Goal: Task Accomplishment & Management: Use online tool/utility

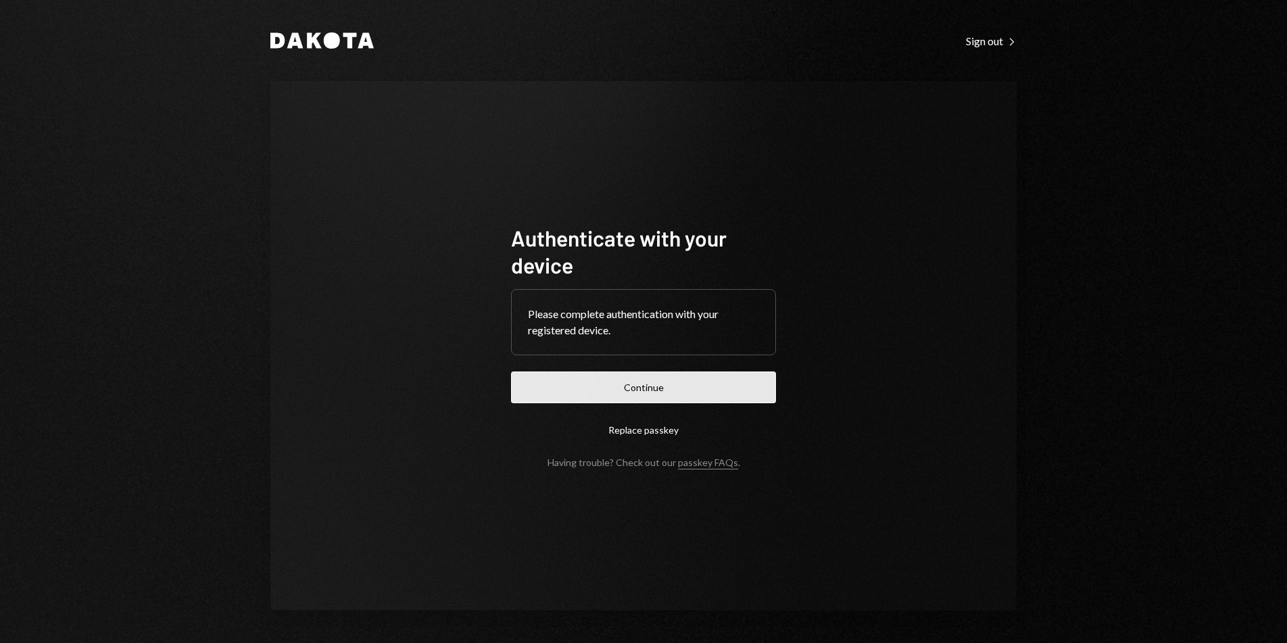
click at [673, 382] on button "Continue" at bounding box center [643, 388] width 265 height 32
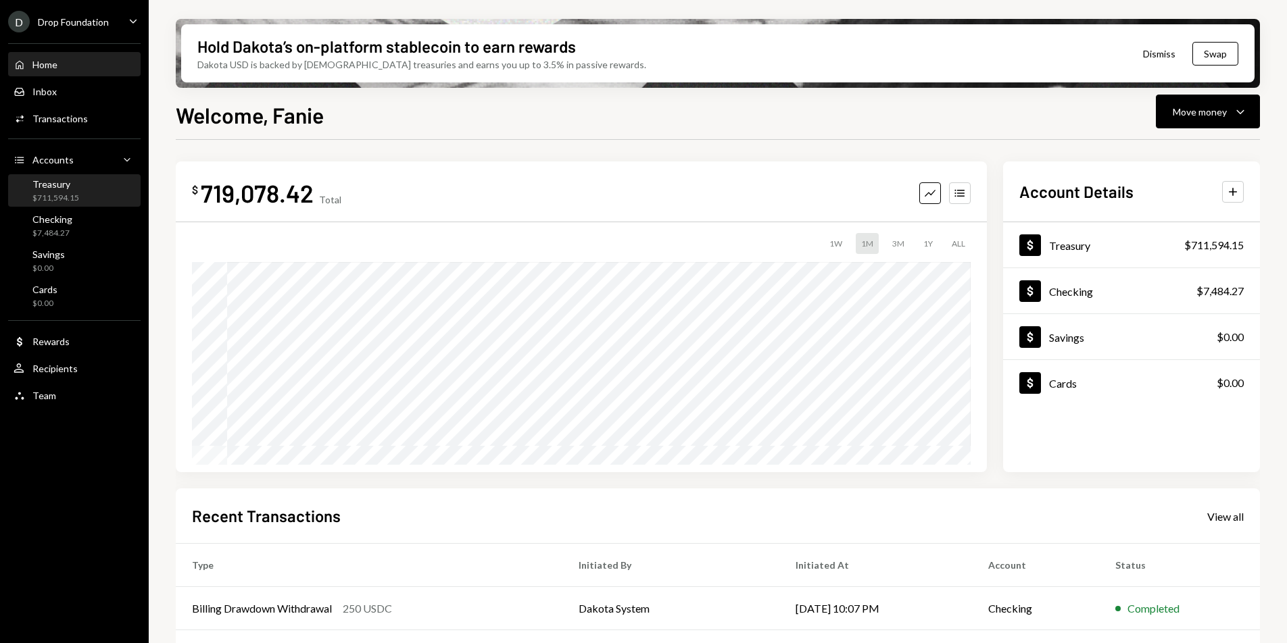
click at [69, 187] on div "Treasury" at bounding box center [55, 183] width 47 height 11
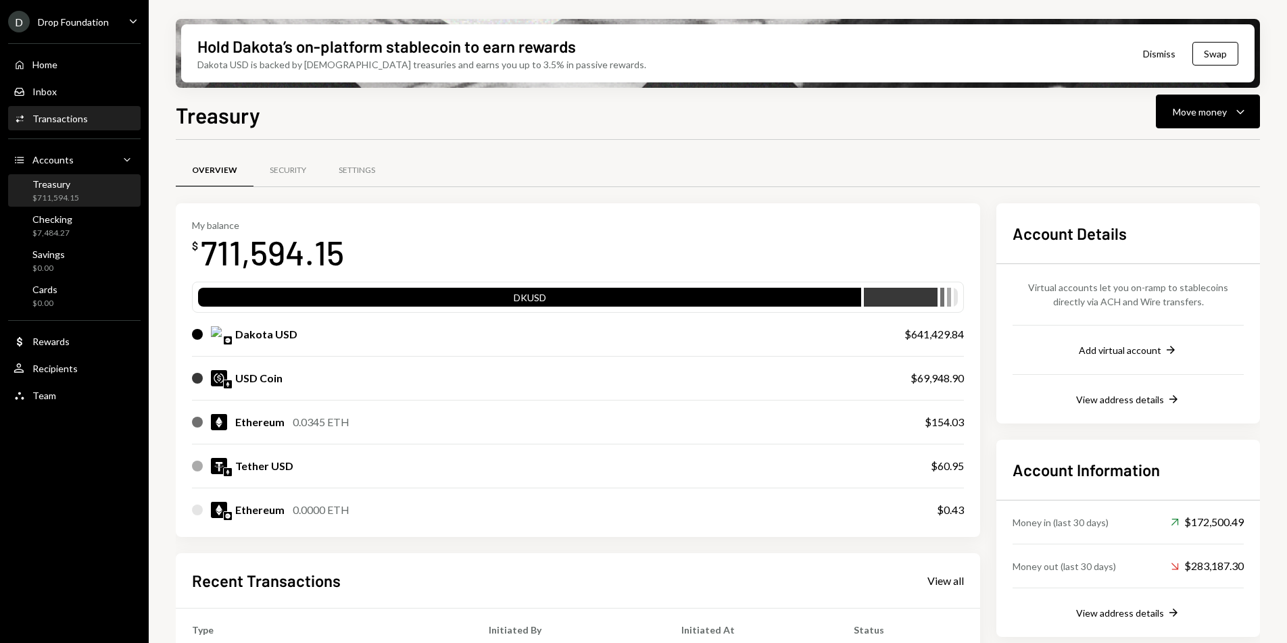
click at [35, 122] on div "Transactions" at bounding box center [59, 118] width 55 height 11
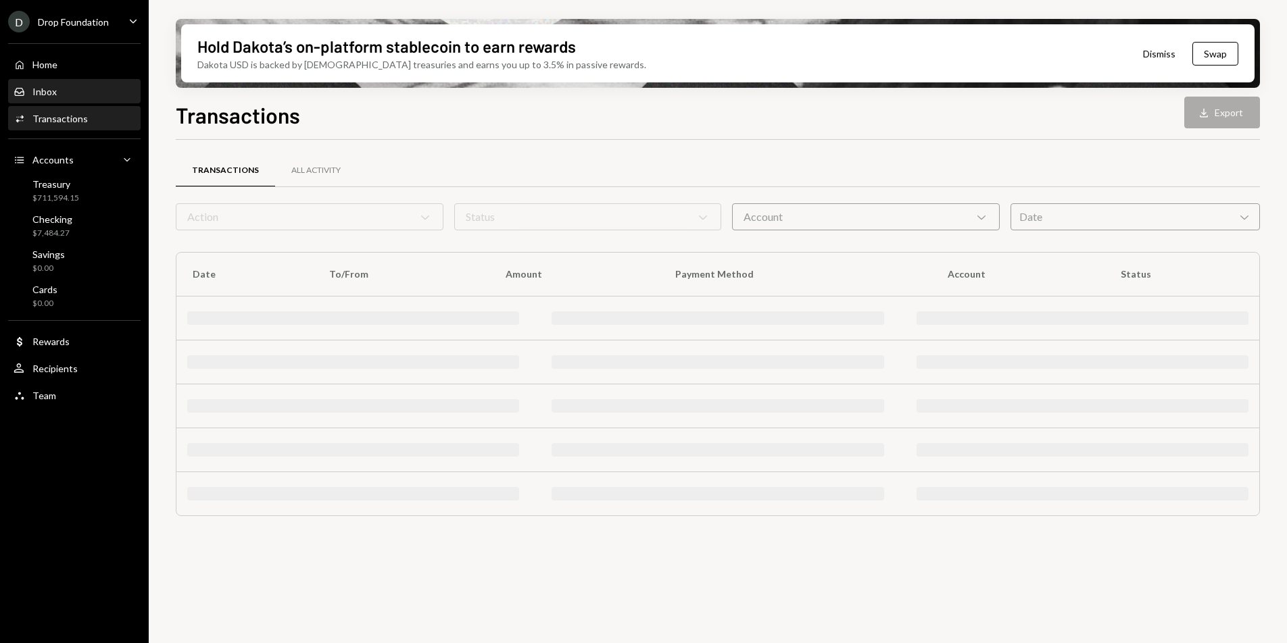
click at [72, 81] on div "Inbox Inbox" at bounding box center [75, 91] width 122 height 23
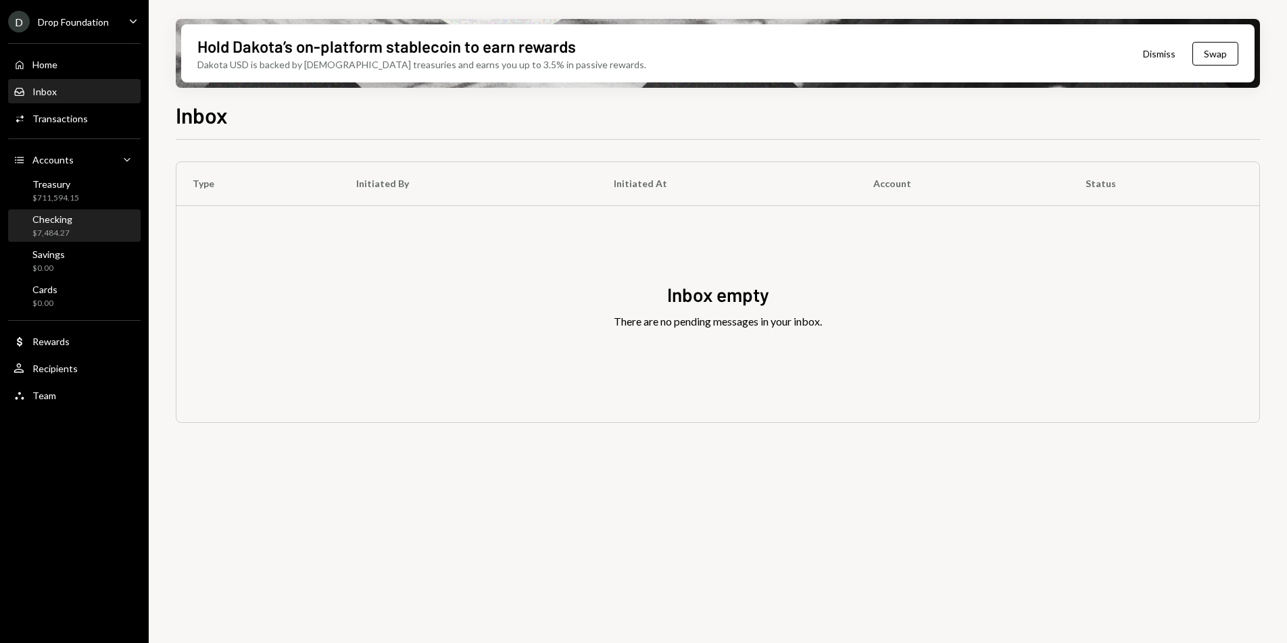
click at [69, 218] on div "Checking" at bounding box center [52, 219] width 40 height 11
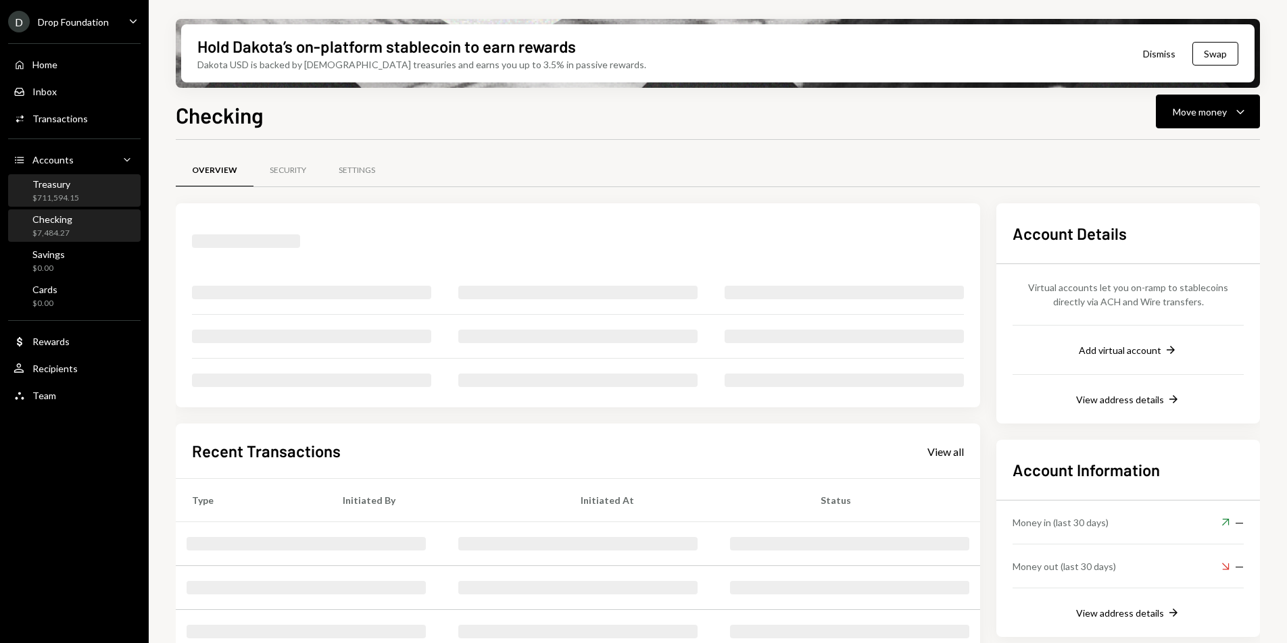
click at [72, 193] on div "$711,594.15" at bounding box center [55, 198] width 47 height 11
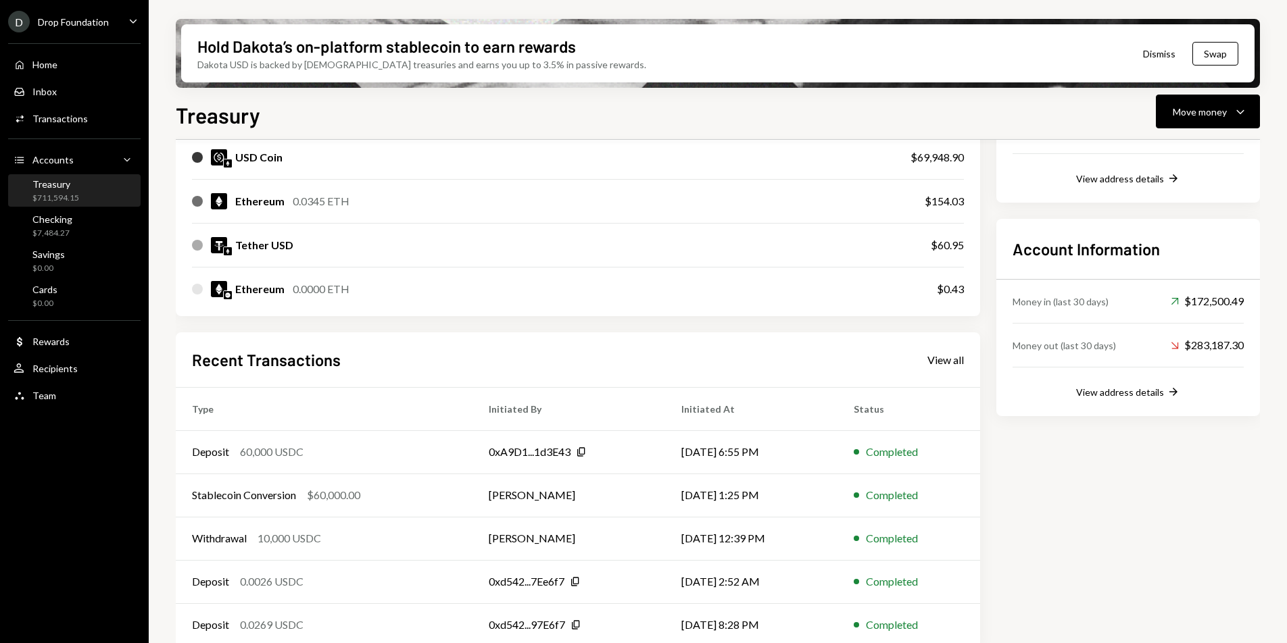
scroll to position [236, 0]
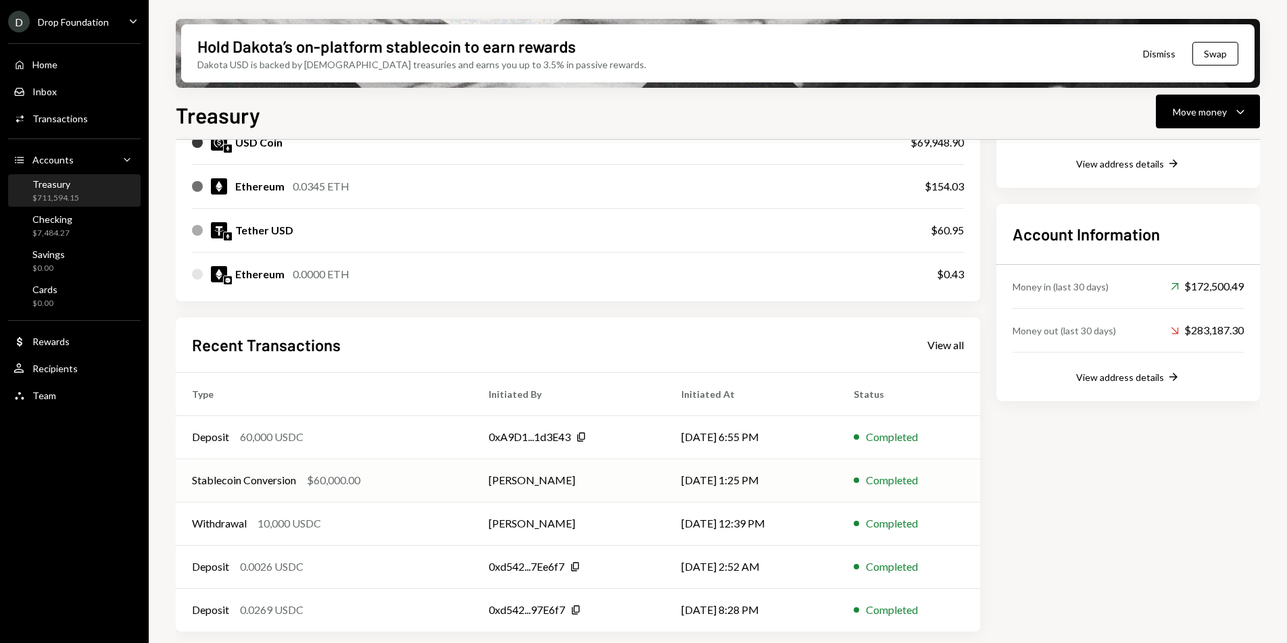
click at [370, 489] on td "Stablecoin Conversion $60,000.00" at bounding box center [324, 480] width 297 height 43
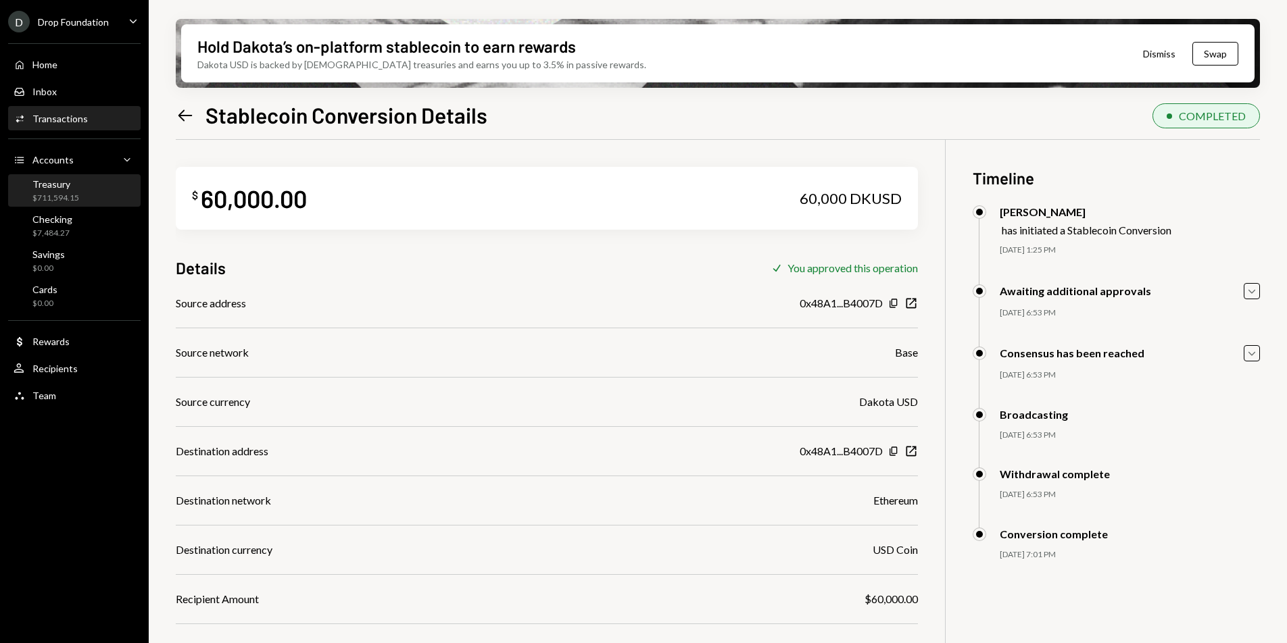
click at [57, 187] on div "Treasury" at bounding box center [55, 183] width 47 height 11
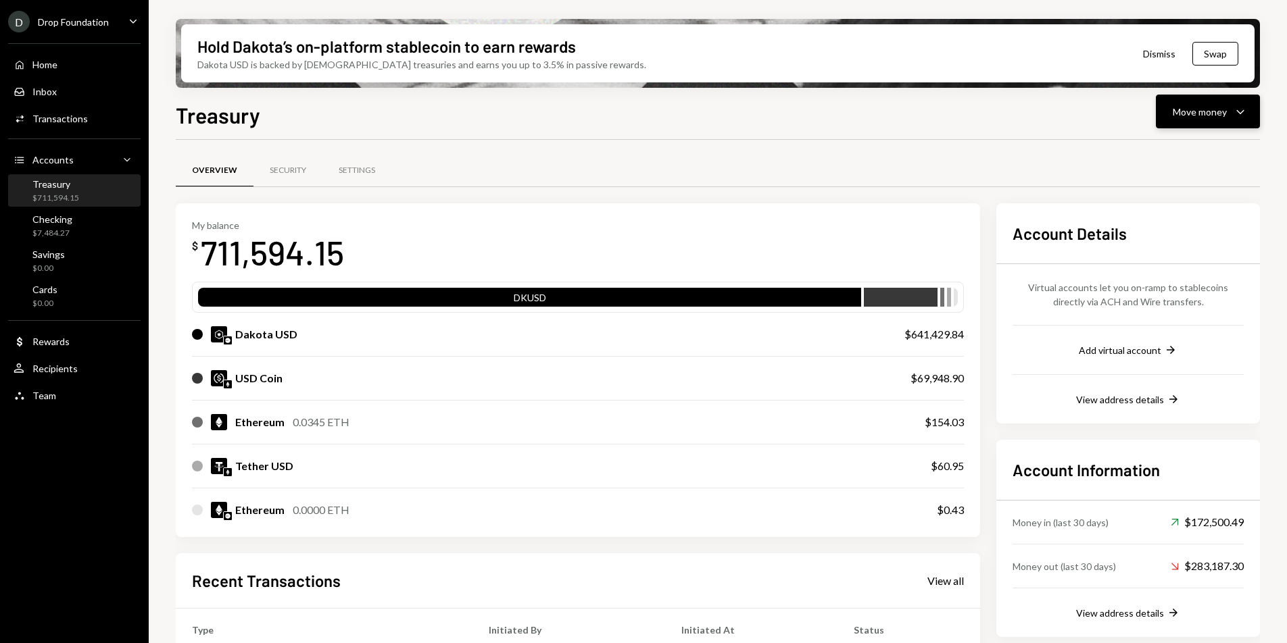
click at [1237, 124] on button "Move money Caret Down" at bounding box center [1208, 112] width 104 height 34
click at [1185, 147] on div "Send" at bounding box center [1197, 152] width 99 height 14
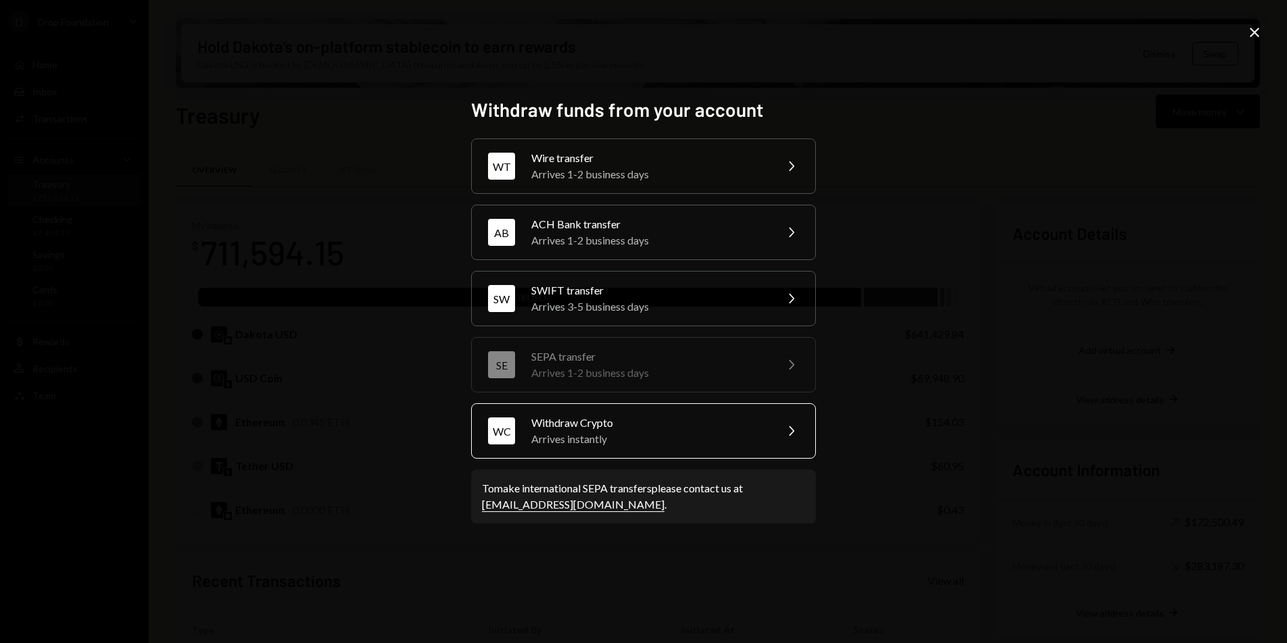
click at [654, 450] on div "WC Withdraw Crypto Arrives instantly Chevron Right" at bounding box center [643, 430] width 345 height 55
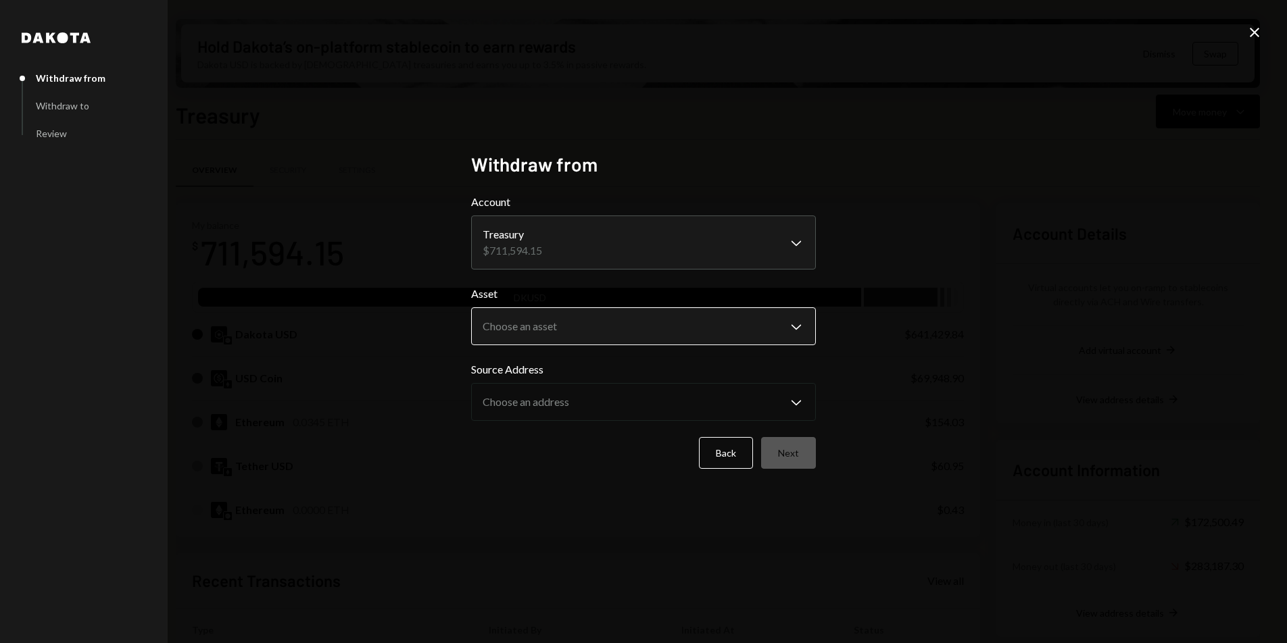
click at [598, 334] on body "D Drop Foundation Caret Down Home Home Inbox Inbox Activities Transactions Acco…" at bounding box center [643, 321] width 1287 height 643
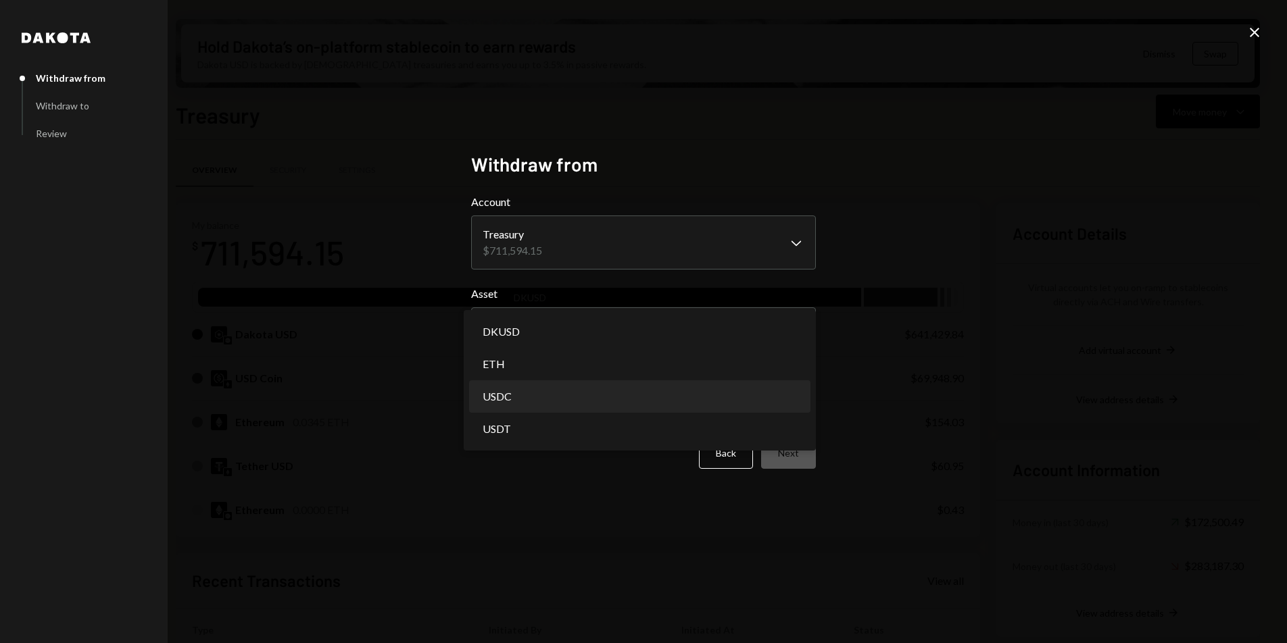
select select "****"
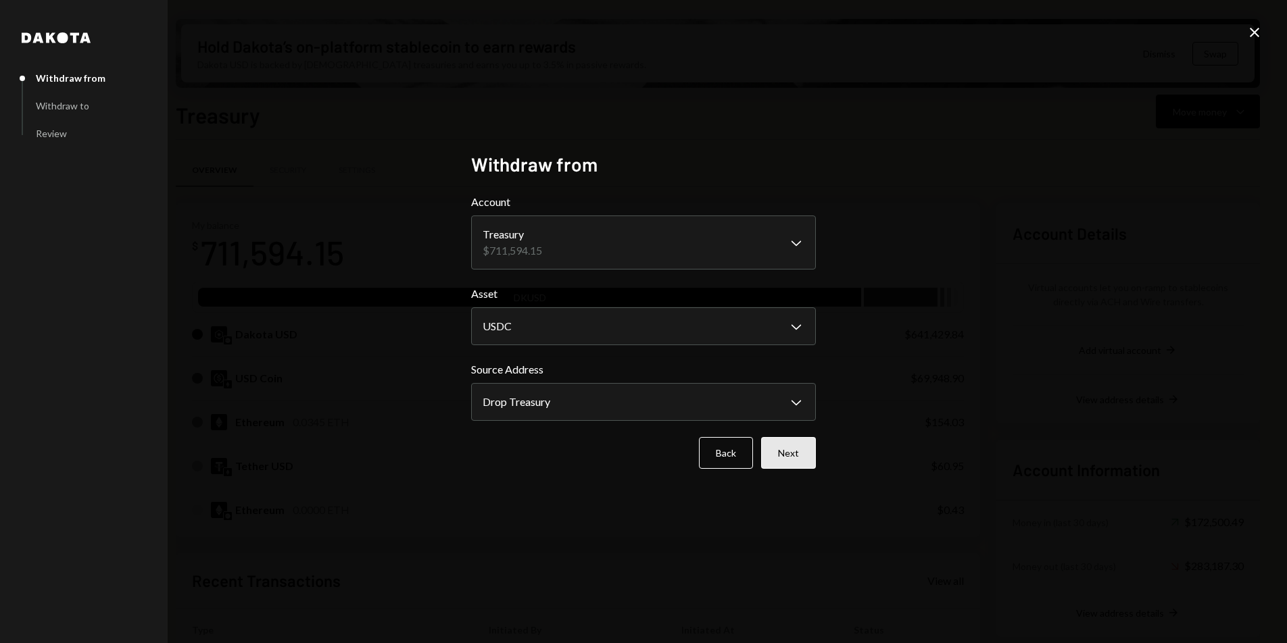
click at [797, 448] on button "Next" at bounding box center [788, 453] width 55 height 32
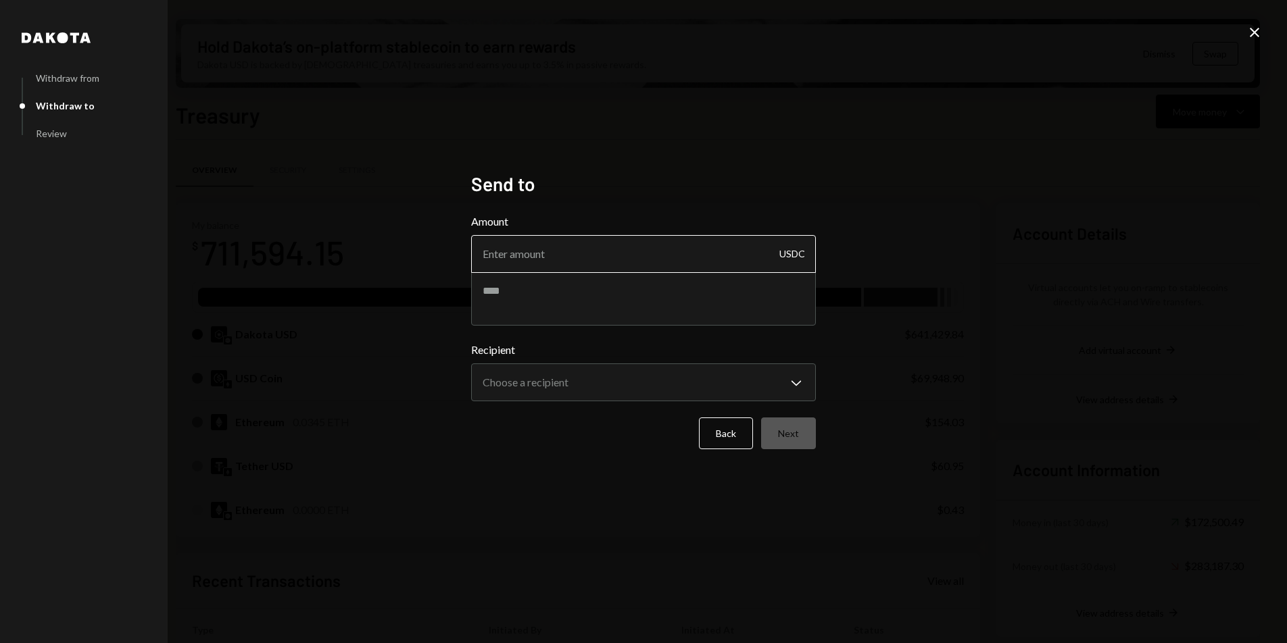
click at [609, 242] on input "Amount" at bounding box center [643, 254] width 345 height 38
type input "54400"
click at [594, 285] on textarea at bounding box center [643, 299] width 345 height 54
type textarea "**********"
click at [533, 380] on body "D Drop Foundation Caret Down Home Home Inbox Inbox Activities Transactions Acco…" at bounding box center [643, 321] width 1287 height 643
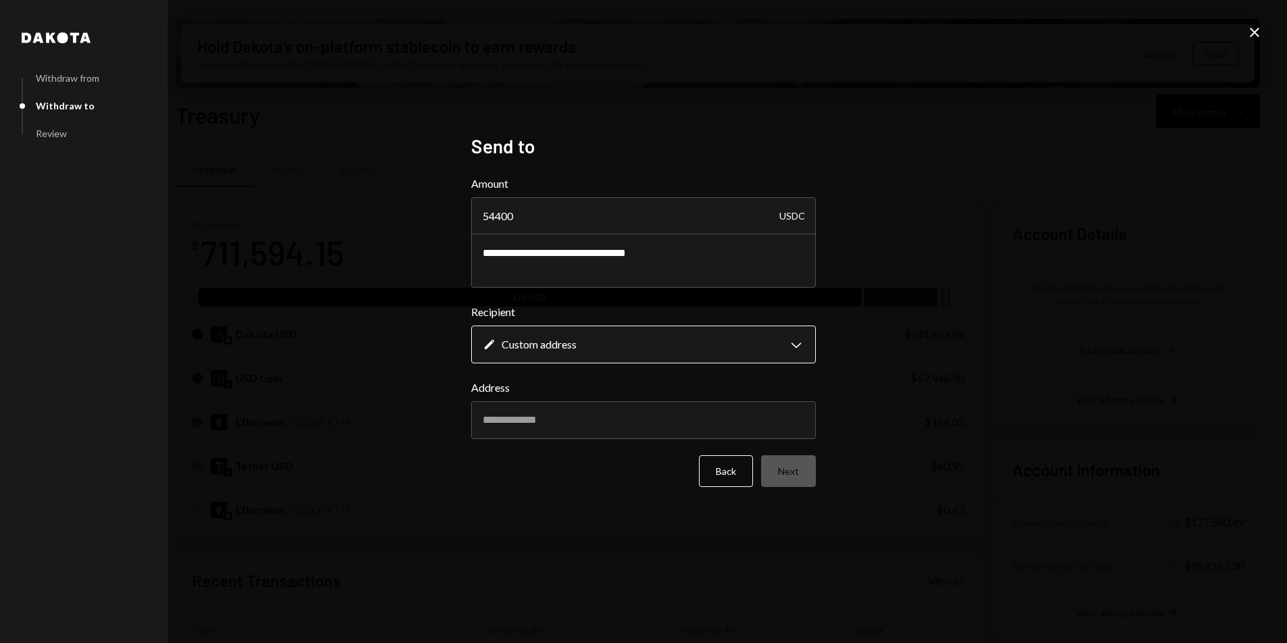
click at [558, 361] on body "D Drop Foundation Caret Down Home Home Inbox Inbox Activities Transactions Acco…" at bounding box center [643, 321] width 1287 height 643
click at [657, 352] on body "D Drop Foundation Caret Down Home Home Inbox Inbox Activities Transactions Acco…" at bounding box center [643, 321] width 1287 height 643
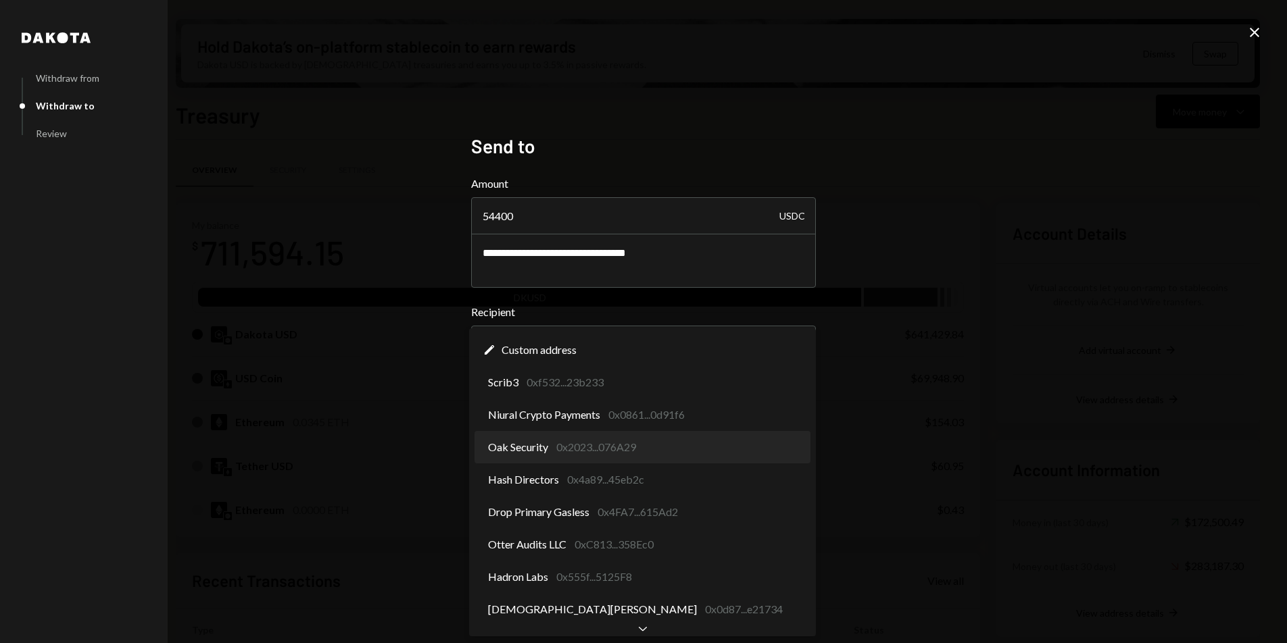
select select "**********"
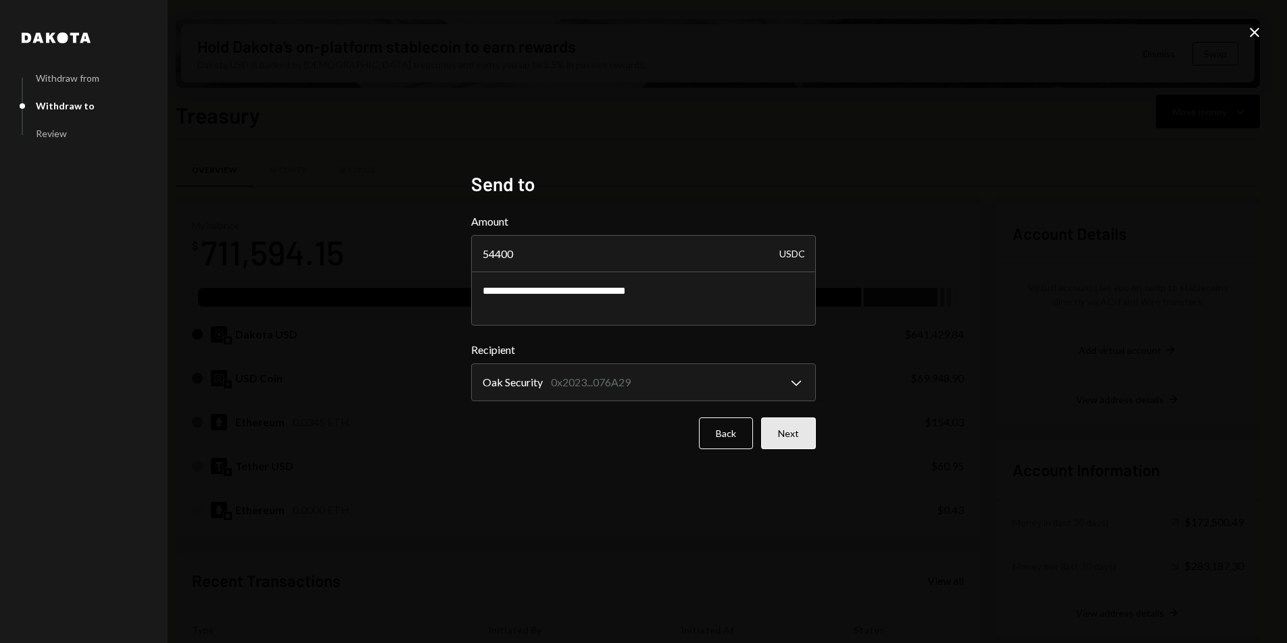
click at [782, 433] on button "Next" at bounding box center [788, 434] width 55 height 32
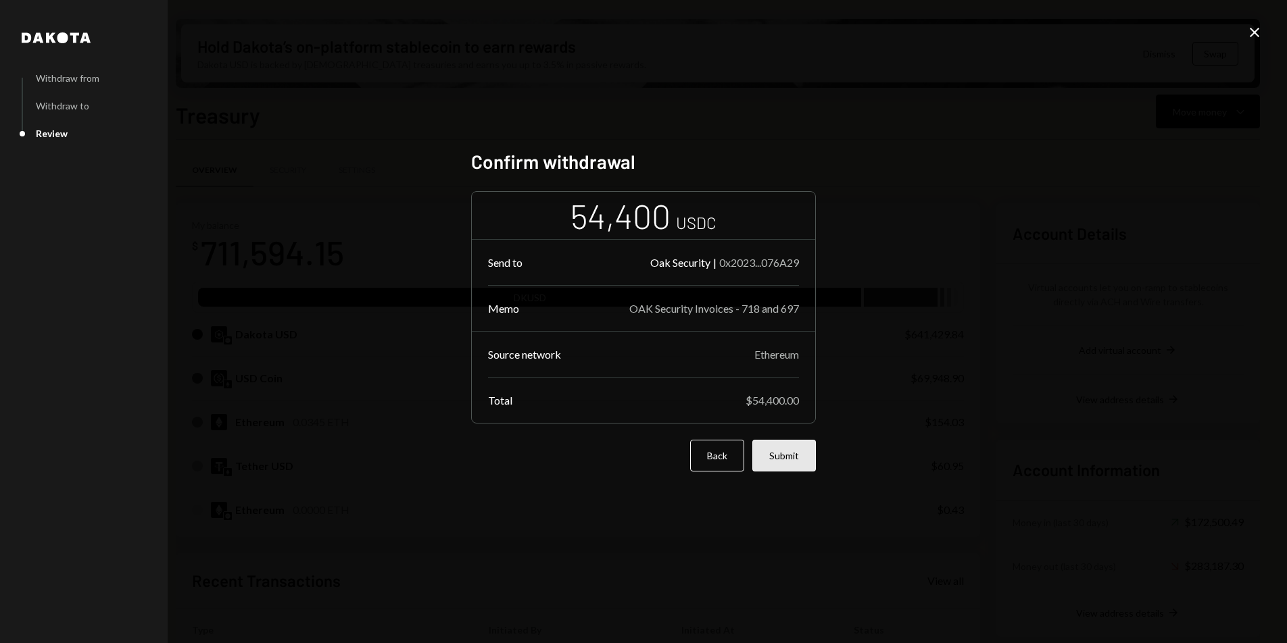
click at [781, 454] on button "Submit" at bounding box center [784, 456] width 64 height 32
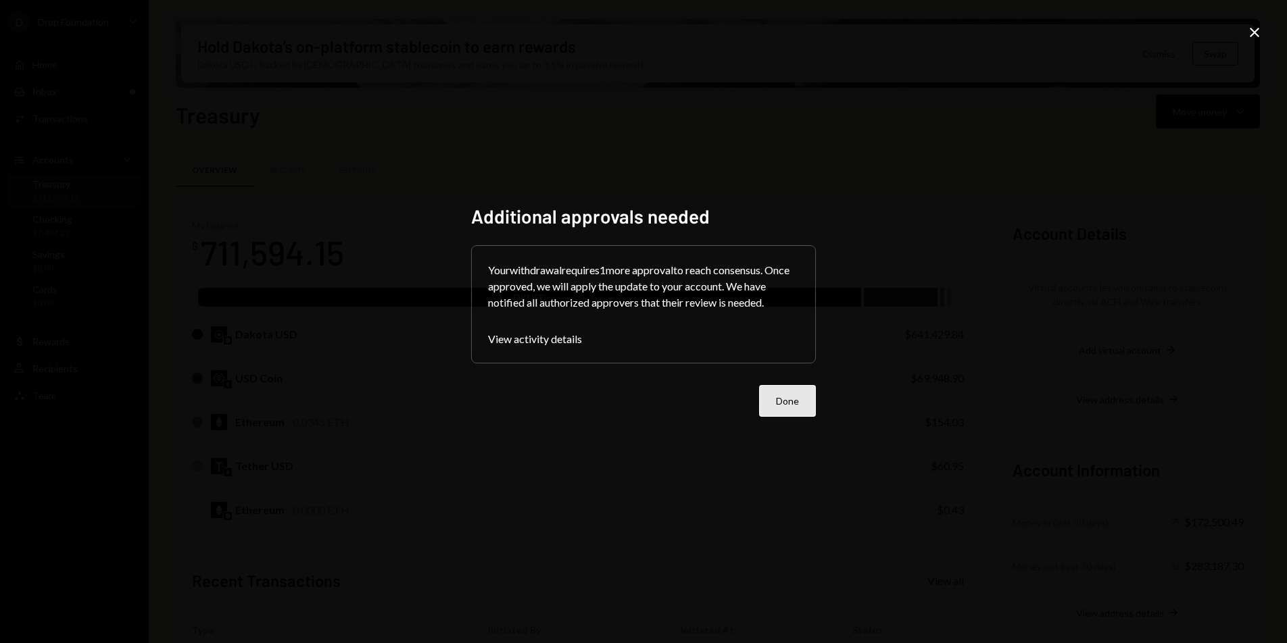
click at [793, 401] on button "Done" at bounding box center [787, 401] width 57 height 32
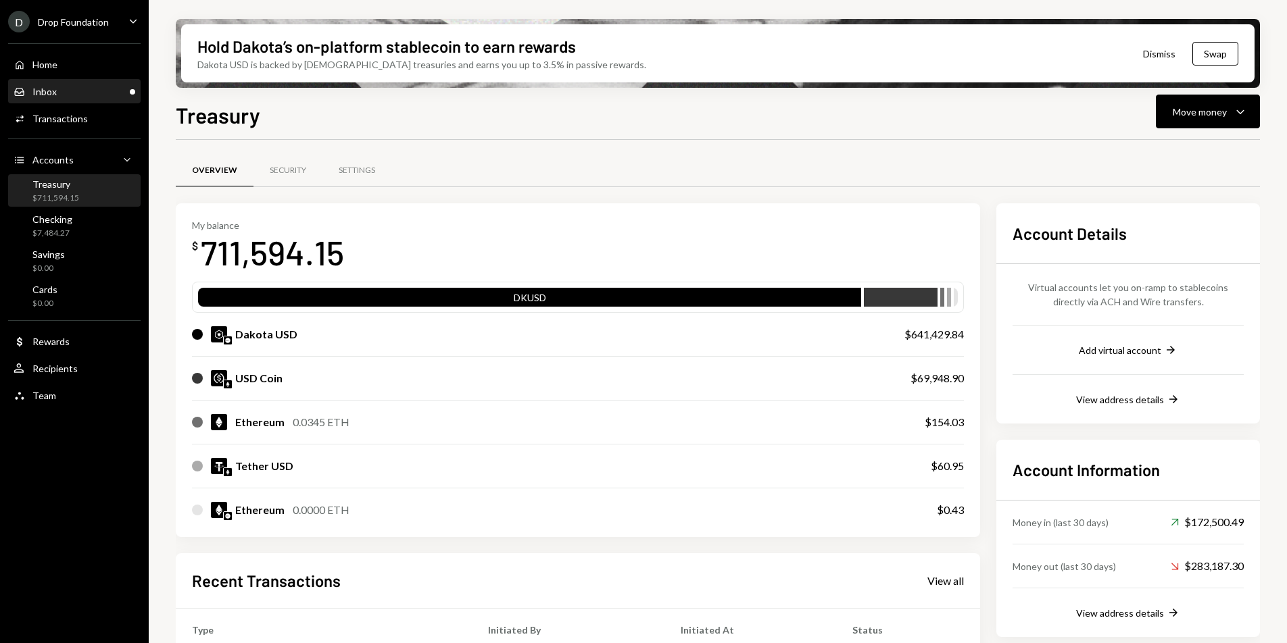
click at [75, 93] on div "Inbox Inbox" at bounding box center [75, 92] width 122 height 12
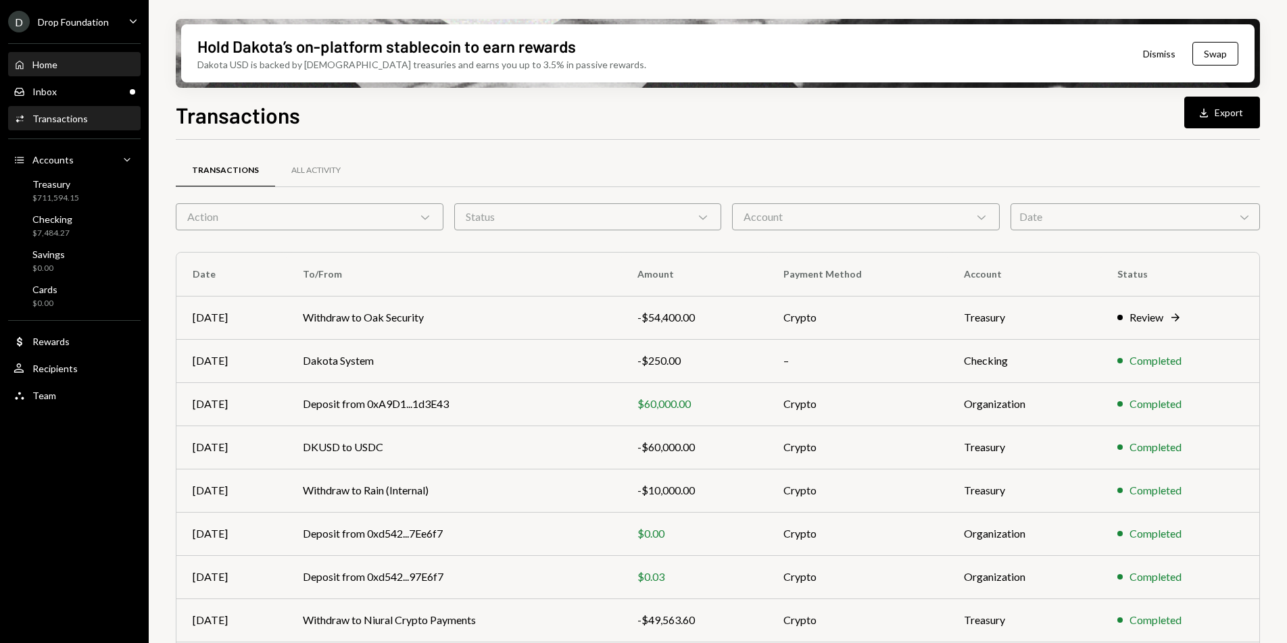
click at [66, 72] on div "Home Home" at bounding box center [75, 64] width 122 height 23
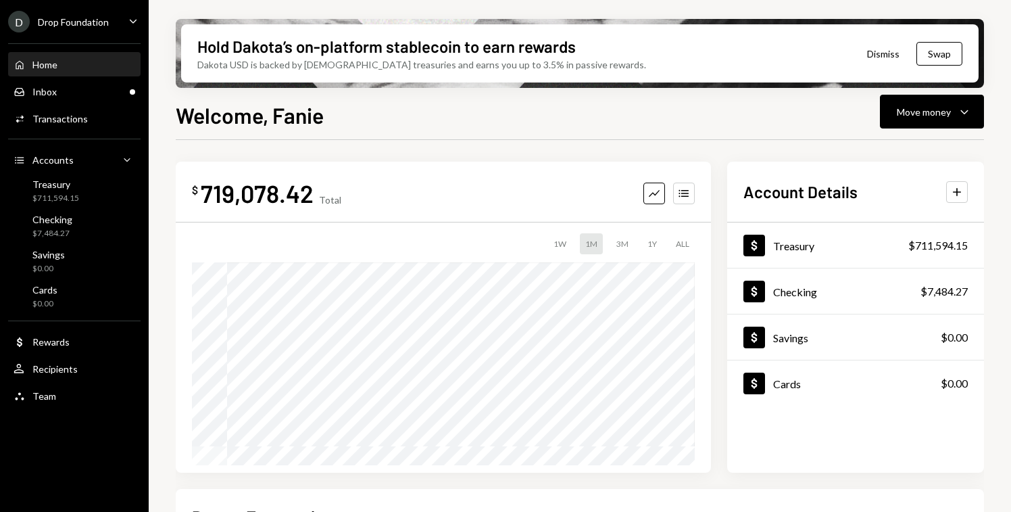
click at [72, 29] on div "D Drop Foundation" at bounding box center [58, 22] width 101 height 22
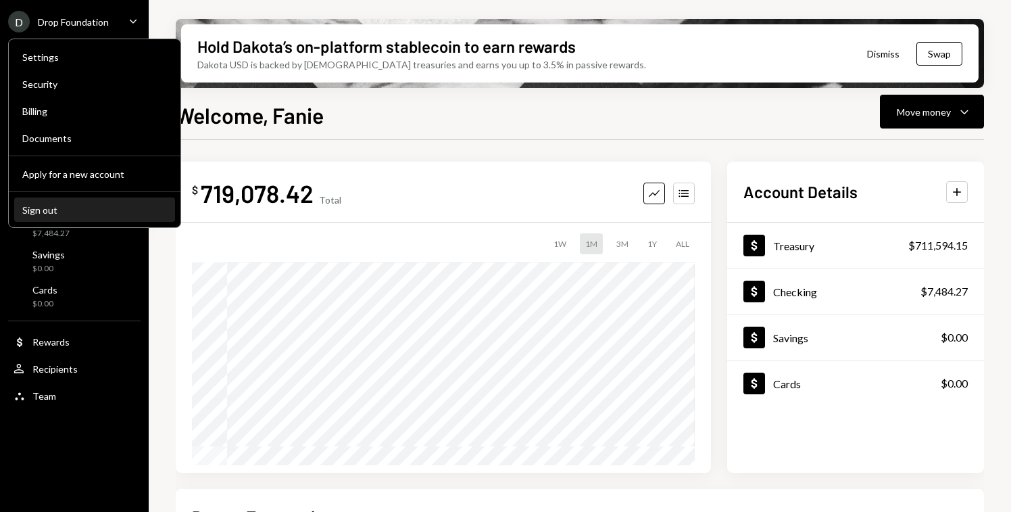
click at [82, 212] on div "Sign out" at bounding box center [94, 209] width 145 height 11
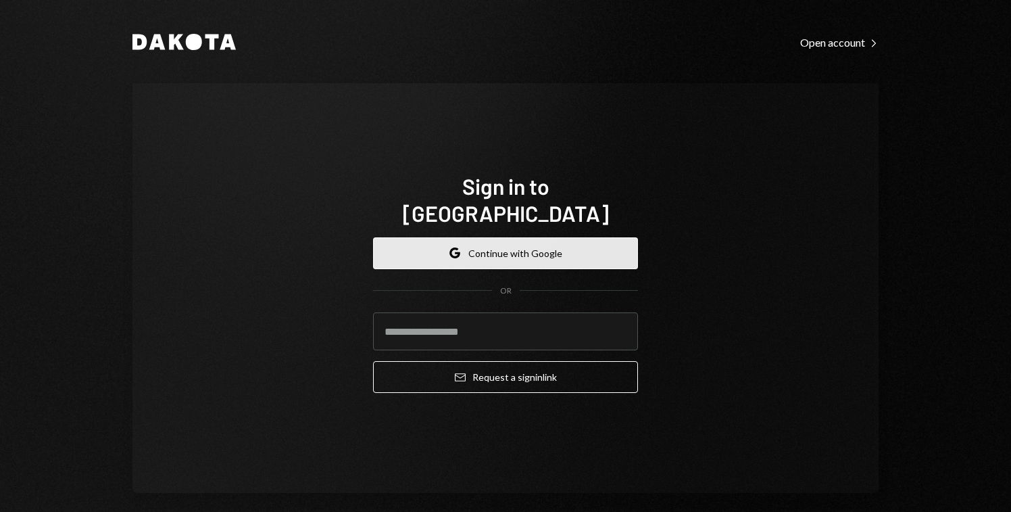
click at [453, 237] on button "Google Continue with Google" at bounding box center [505, 253] width 265 height 32
